Goal: Book appointment/travel/reservation

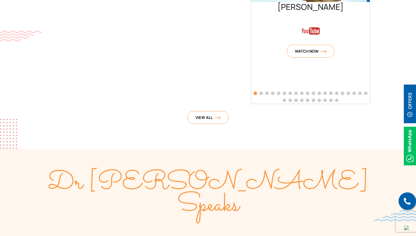
scroll to position [1401, 0]
click at [205, 114] on span "View All" at bounding box center [207, 116] width 25 height 5
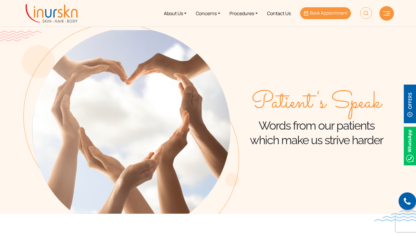
click at [311, 15] on span "Book Appointment" at bounding box center [329, 13] width 38 height 6
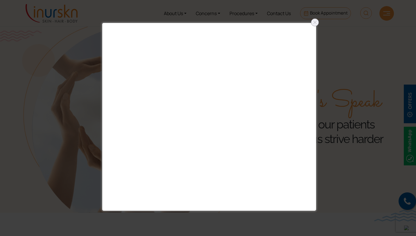
scroll to position [3, 0]
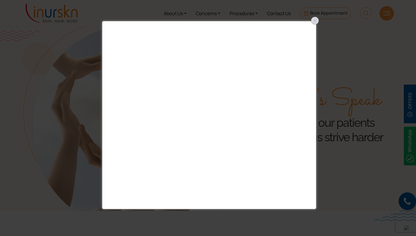
click at [316, 22] on div at bounding box center [314, 20] width 9 height 9
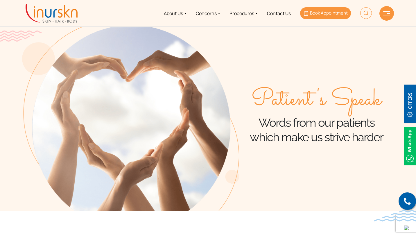
click at [321, 9] on link "Book Appointment" at bounding box center [325, 13] width 51 height 12
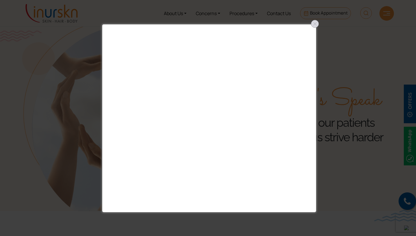
click at [314, 24] on div at bounding box center [314, 23] width 9 height 9
